Goal: Check status: Check status

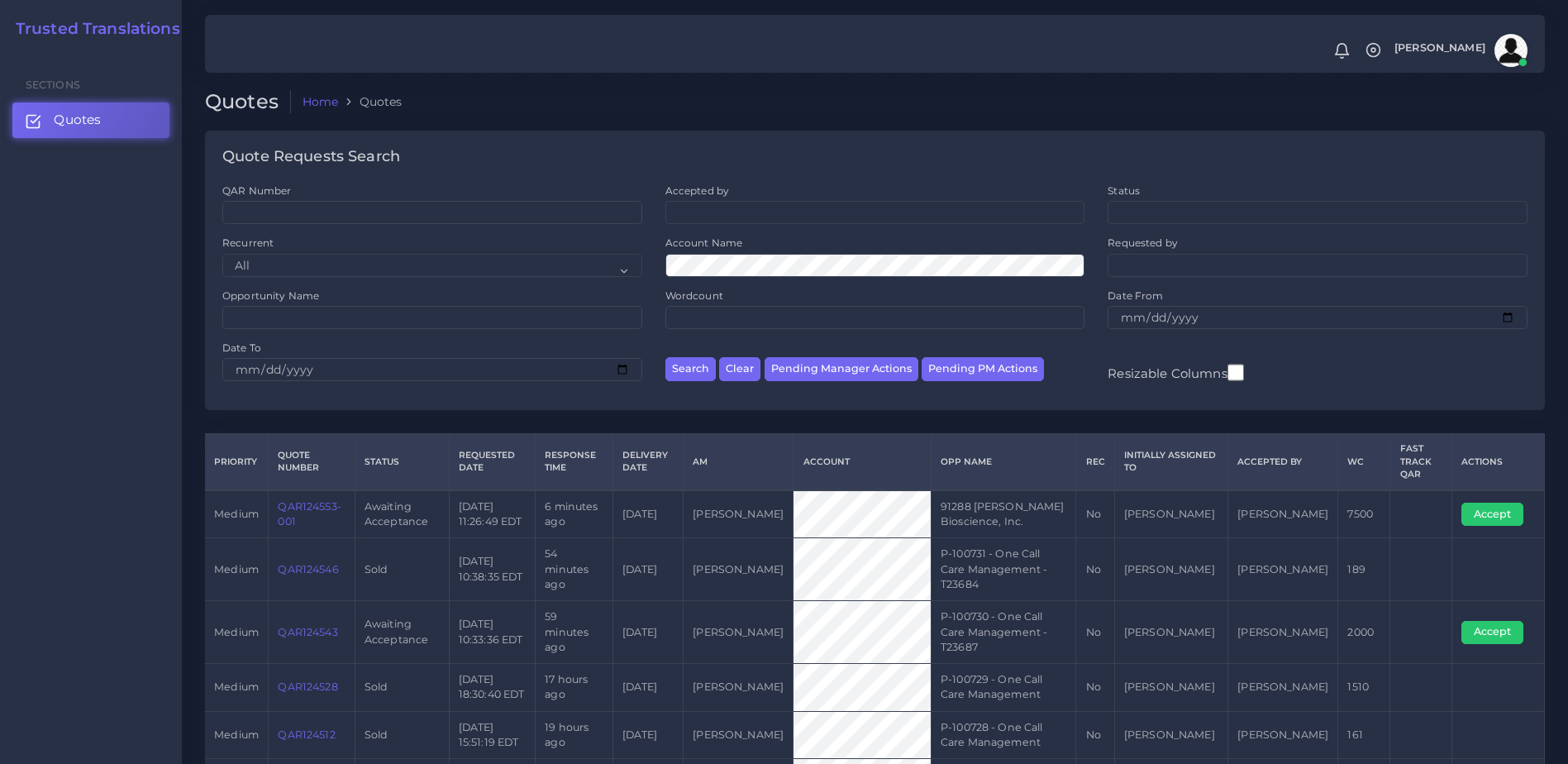
click at [326, 508] on link "QAR124553-001" at bounding box center [309, 514] width 63 height 28
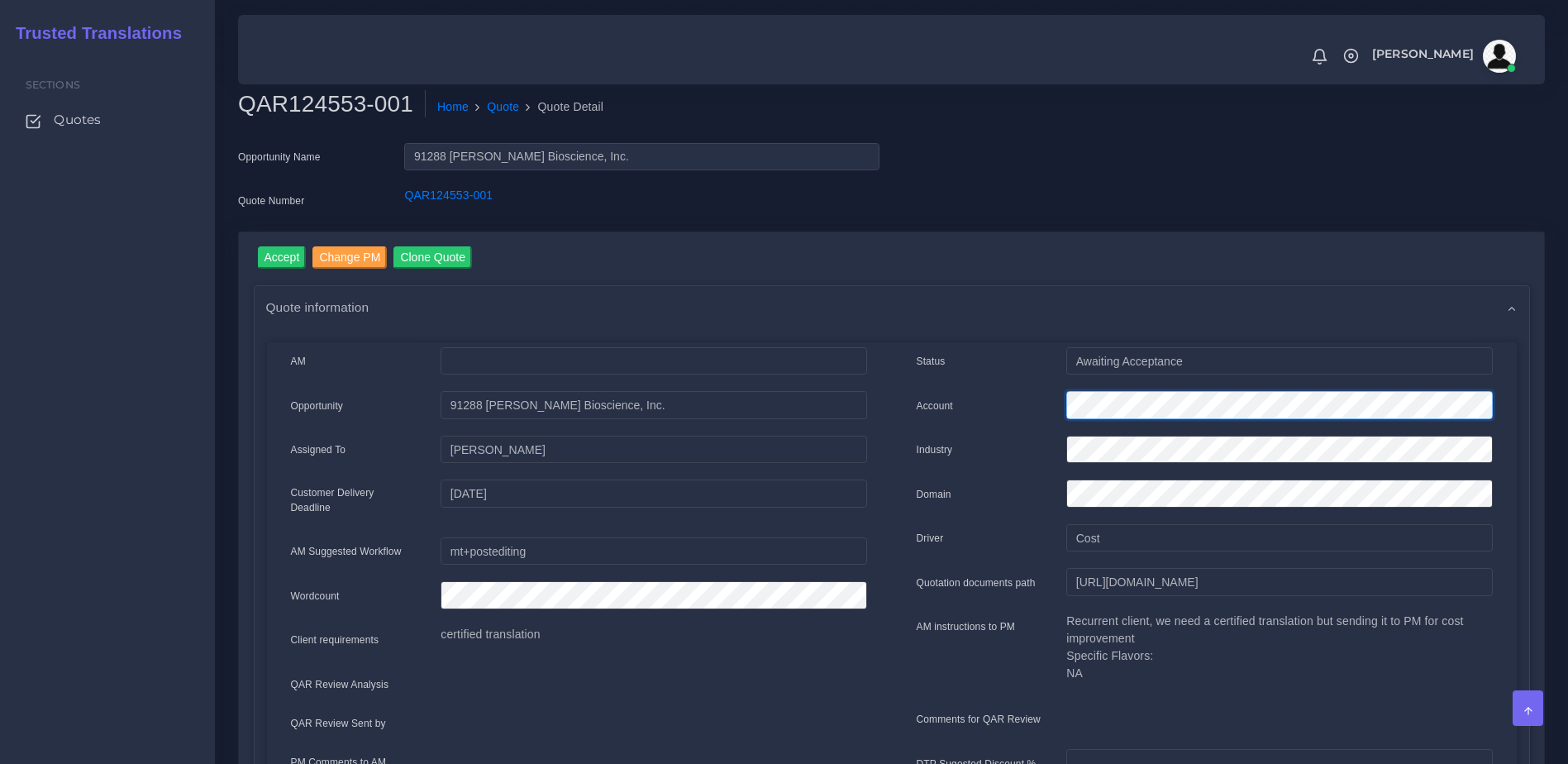
click at [1032, 405] on div "Account" at bounding box center [1205, 407] width 601 height 33
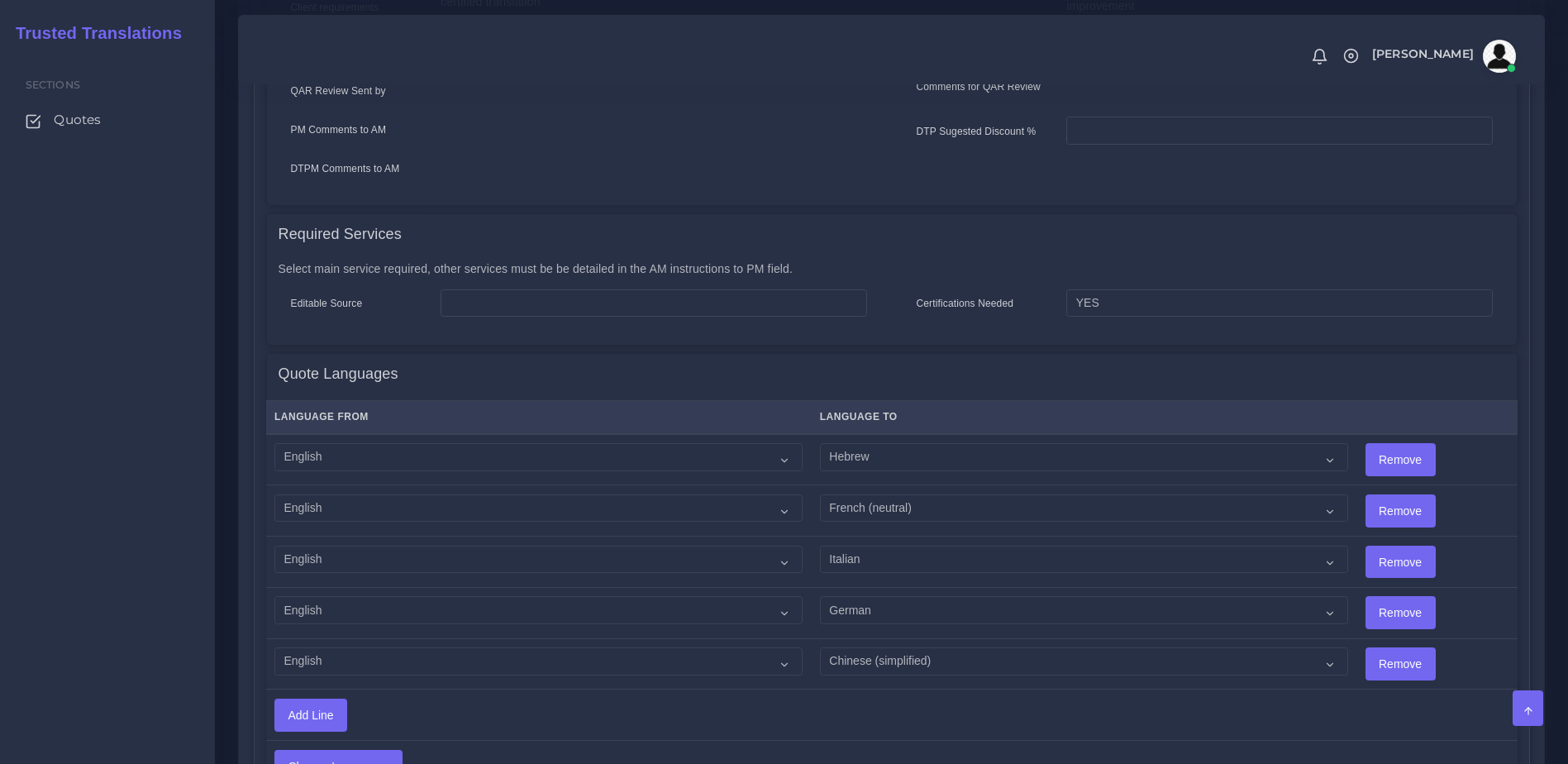
scroll to position [1022, 0]
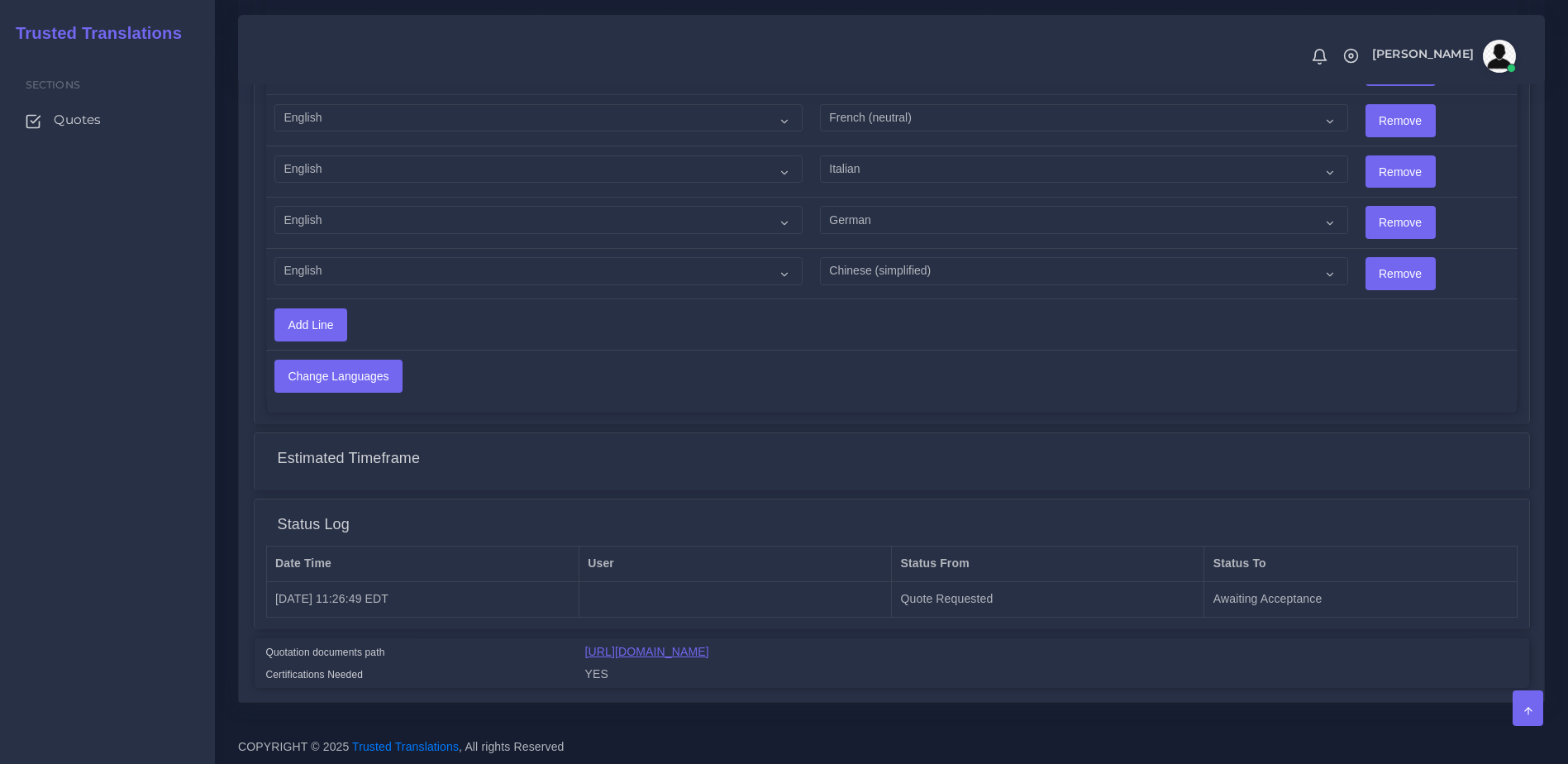
click at [710, 645] on link "[URL][DOMAIN_NAME]" at bounding box center [648, 651] width 124 height 13
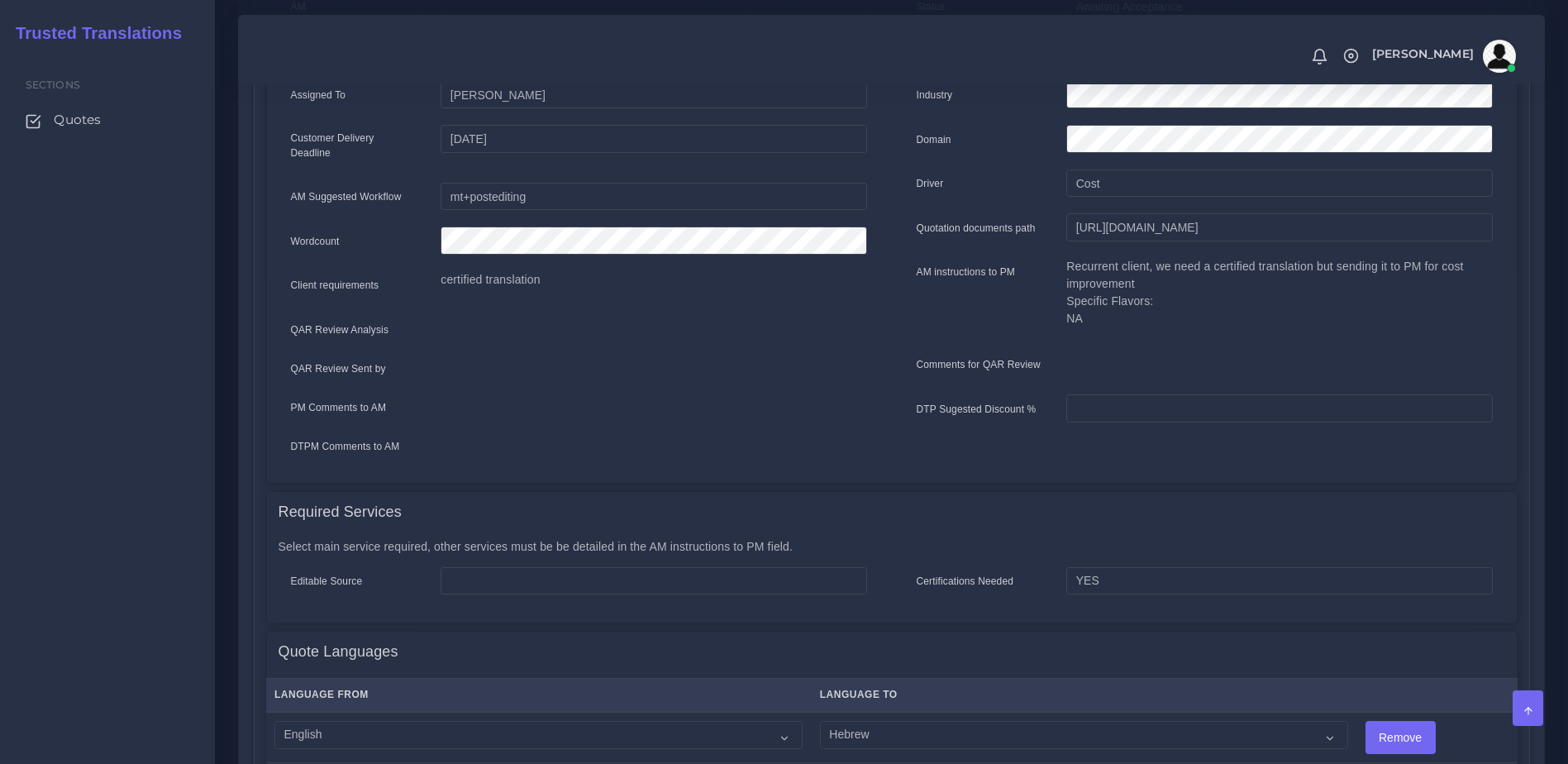
drag, startPoint x: 1579, startPoint y: 387, endPoint x: 1579, endPoint y: 362, distance: 25.0
click at [1567, 197] on html "Notifications 0 New Driver Update: Extra Quality renamed to Quality Changed" at bounding box center [784, 27] width 1568 height 764
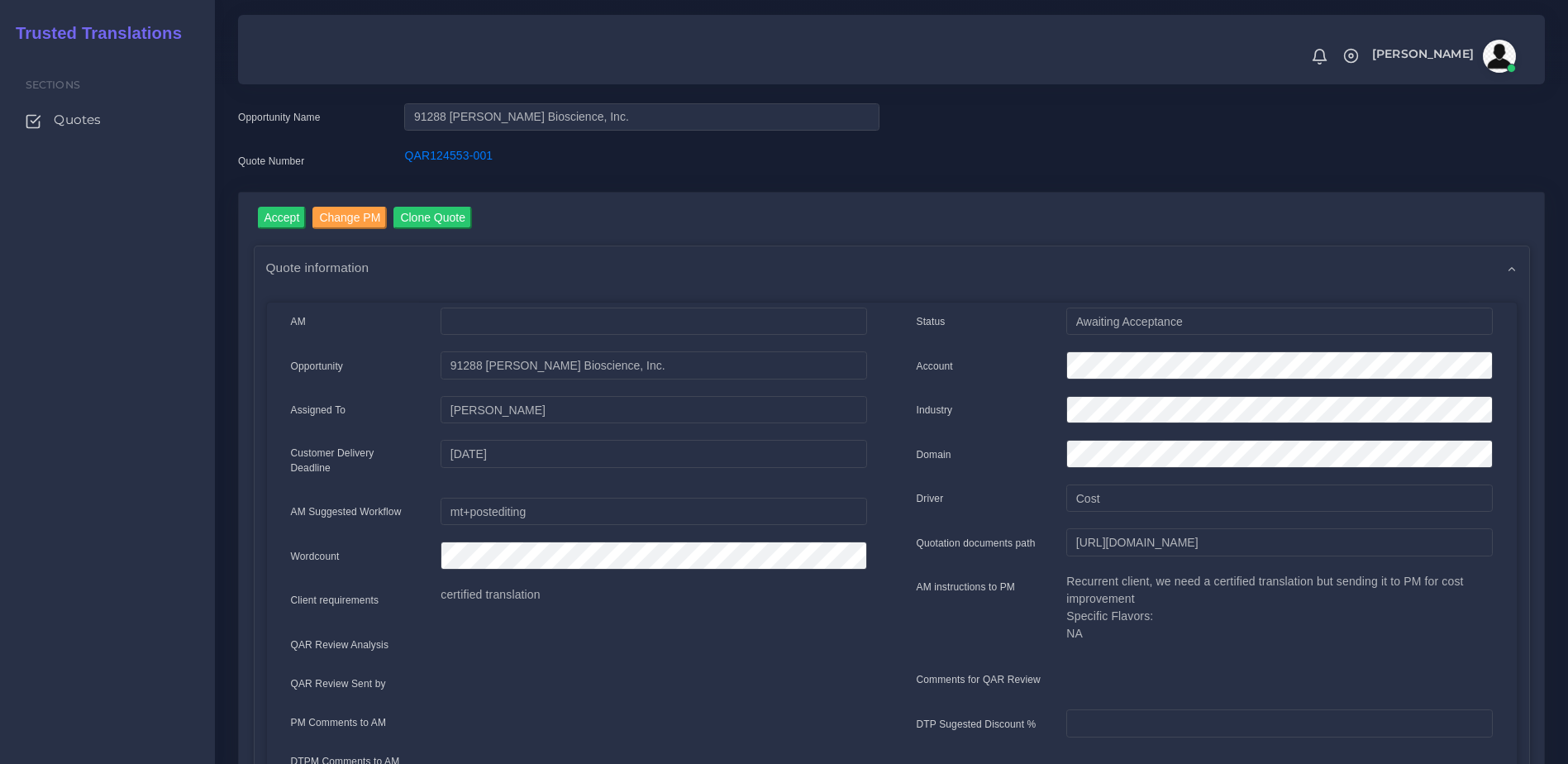
scroll to position [0, 0]
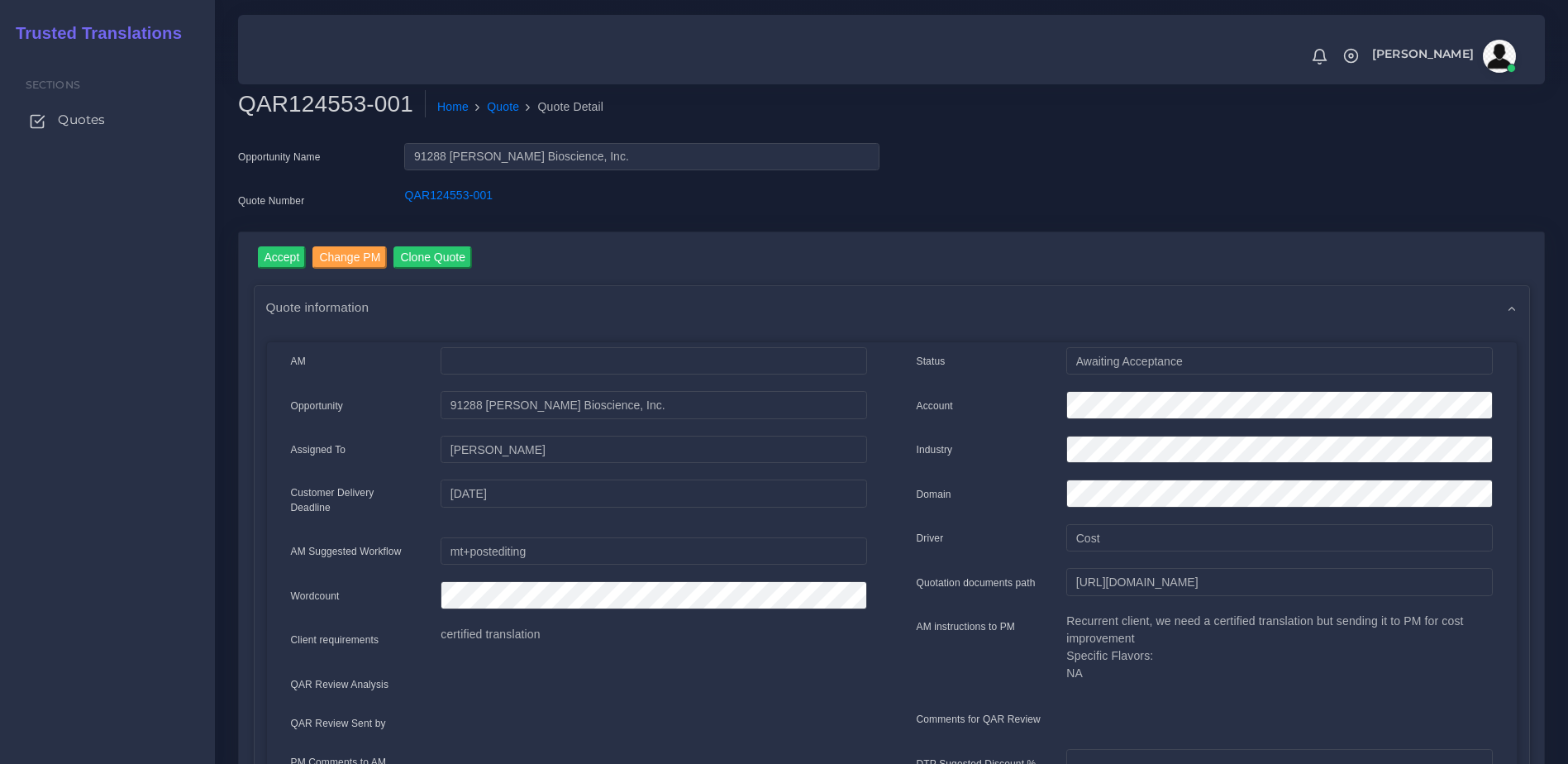
click at [84, 123] on span "Quotes" at bounding box center [81, 120] width 47 height 18
